Goal: Find specific page/section: Find specific page/section

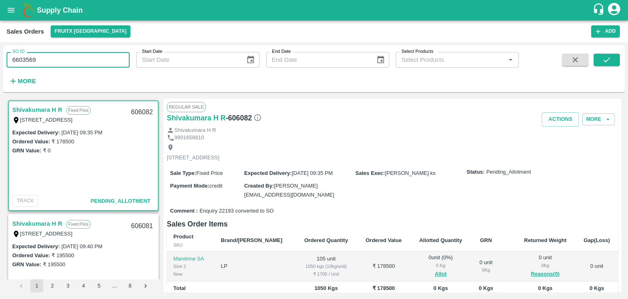
click at [85, 57] on input "6603569" at bounding box center [68, 60] width 123 height 16
type input "6"
click at [612, 58] on button "submit" at bounding box center [607, 60] width 26 height 12
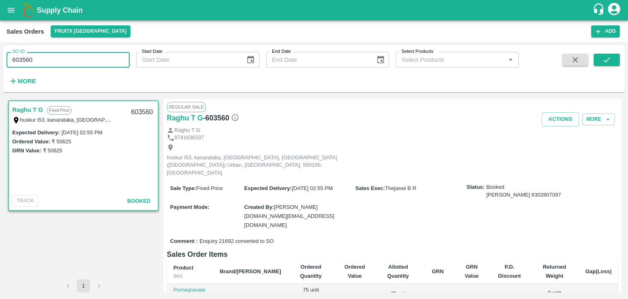
click at [61, 66] on input "603560" at bounding box center [68, 60] width 123 height 16
click at [616, 58] on button "submit" at bounding box center [607, 60] width 26 height 12
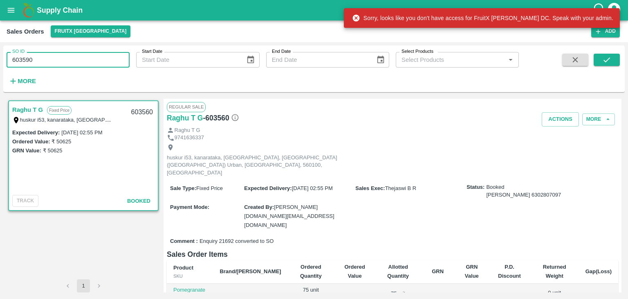
click at [80, 55] on input "603590" at bounding box center [68, 60] width 123 height 16
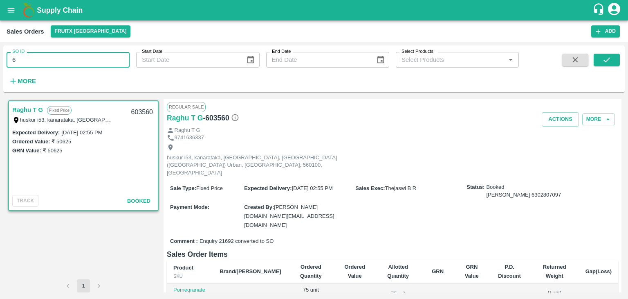
type input "6"
type input "603569"
click at [615, 55] on button "submit" at bounding box center [607, 60] width 26 height 12
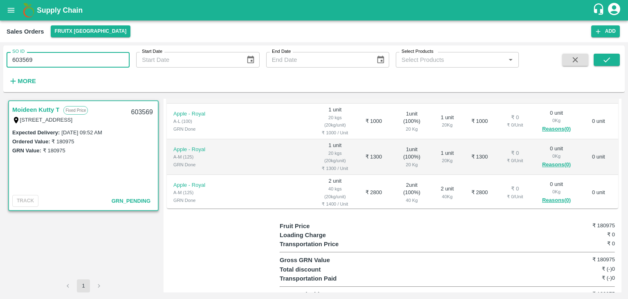
click at [26, 59] on input "603569" at bounding box center [68, 60] width 123 height 16
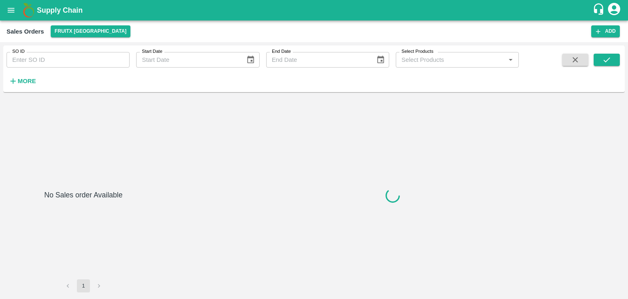
type input "603590"
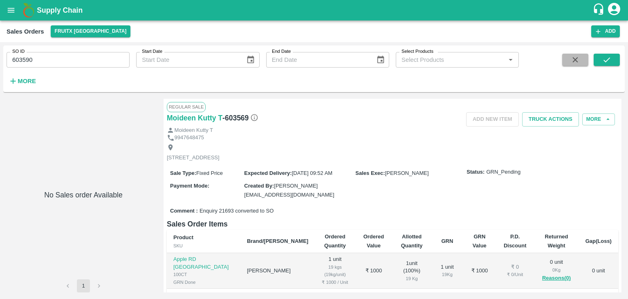
click at [575, 61] on icon "button" at bounding box center [575, 59] width 9 height 9
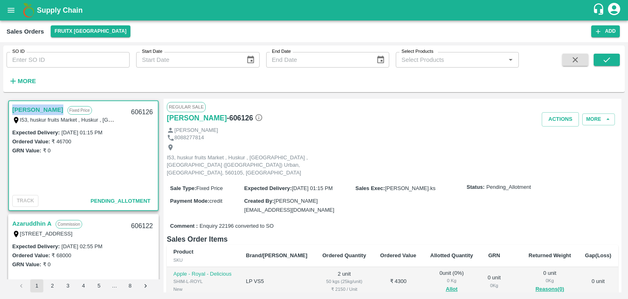
drag, startPoint x: 11, startPoint y: 108, endPoint x: 39, endPoint y: 110, distance: 28.7
click at [39, 110] on div "Imran M Fixed Price I53, huskur fruits Market , Huskur , Banglore , Bengaluru (…" at bounding box center [83, 114] width 149 height 26
copy link "[PERSON_NAME]"
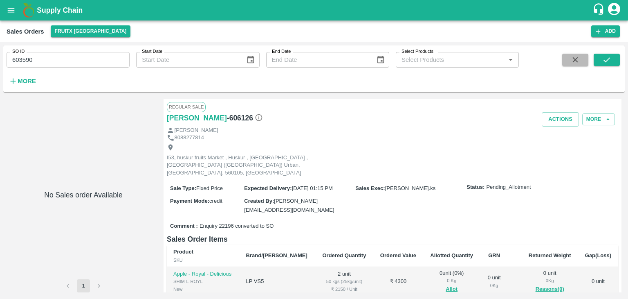
click at [585, 59] on button "button" at bounding box center [575, 60] width 26 height 12
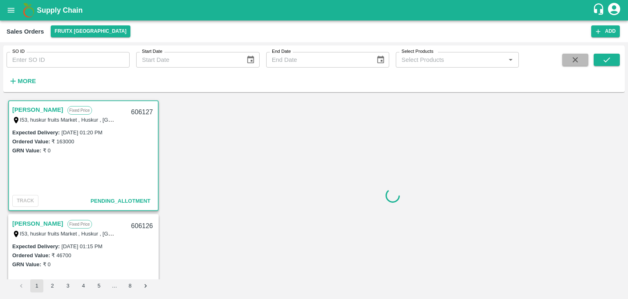
click at [585, 59] on button "button" at bounding box center [575, 60] width 26 height 12
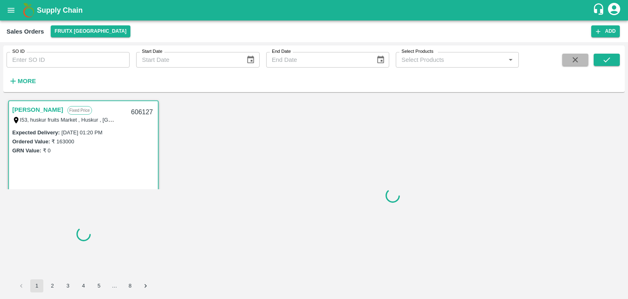
scroll to position [2, 0]
click at [585, 59] on button "button" at bounding box center [575, 60] width 26 height 12
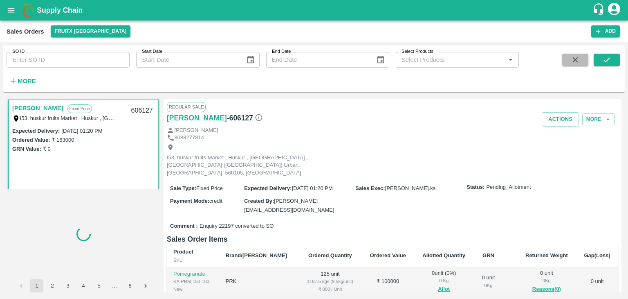
click at [585, 59] on button "button" at bounding box center [575, 60] width 26 height 12
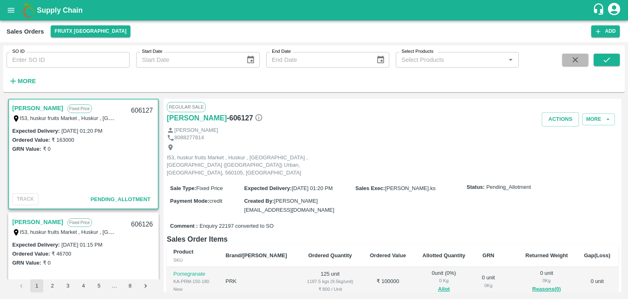
click at [585, 59] on button "button" at bounding box center [575, 60] width 26 height 12
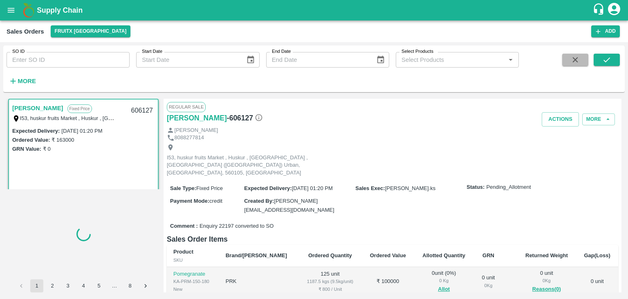
click at [585, 59] on button "button" at bounding box center [575, 60] width 26 height 12
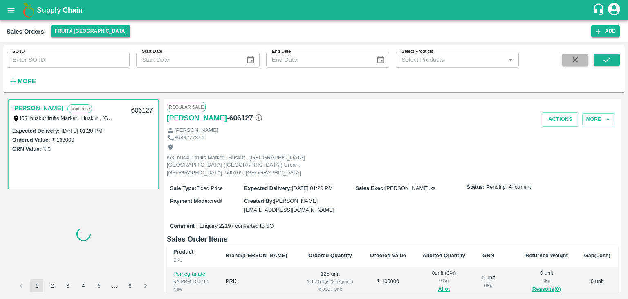
click at [585, 59] on button "button" at bounding box center [575, 60] width 26 height 12
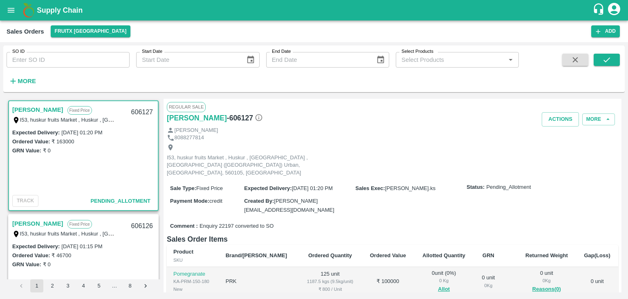
scroll to position [2, 0]
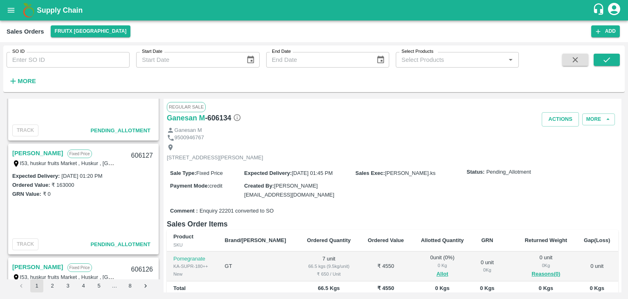
scroll to position [412, 0]
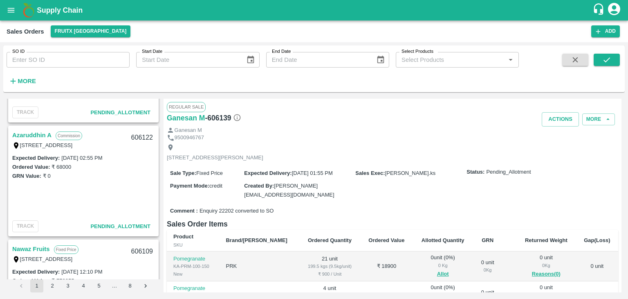
scroll to position [771, 0]
click at [38, 134] on link "Azaruddhin A" at bounding box center [31, 135] width 39 height 11
